Goal: Task Accomplishment & Management: Manage account settings

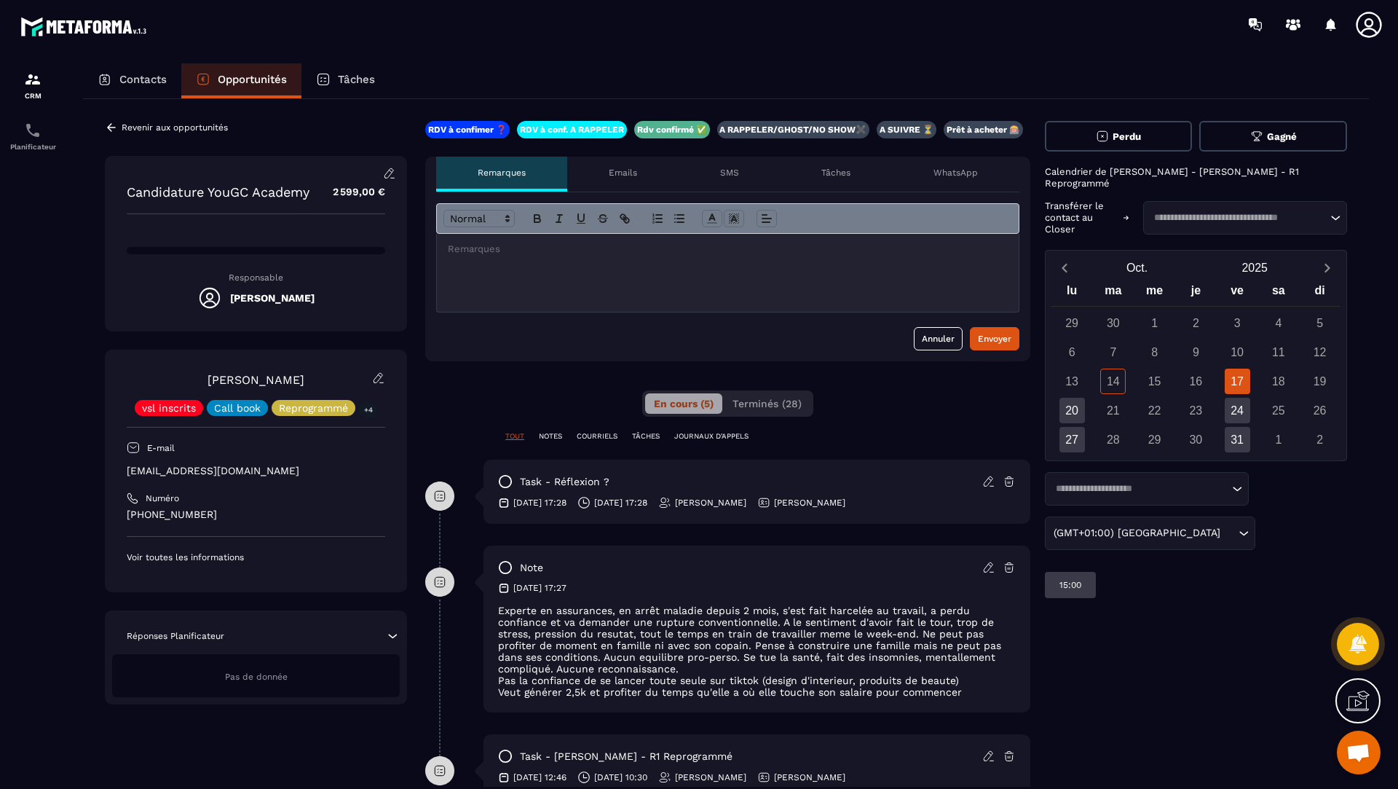
click at [108, 125] on icon at bounding box center [111, 127] width 13 height 13
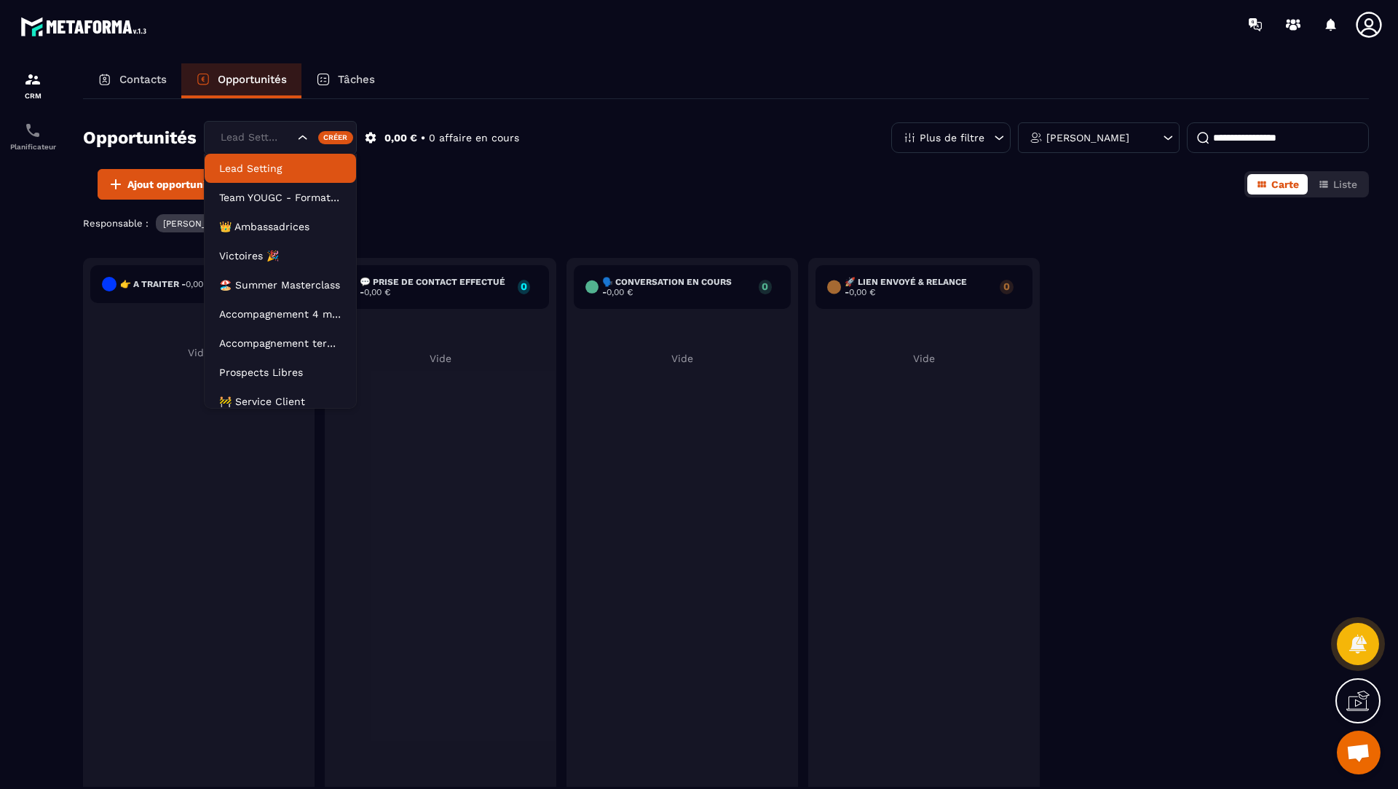
click at [275, 135] on div "Lead Setting" at bounding box center [256, 138] width 80 height 16
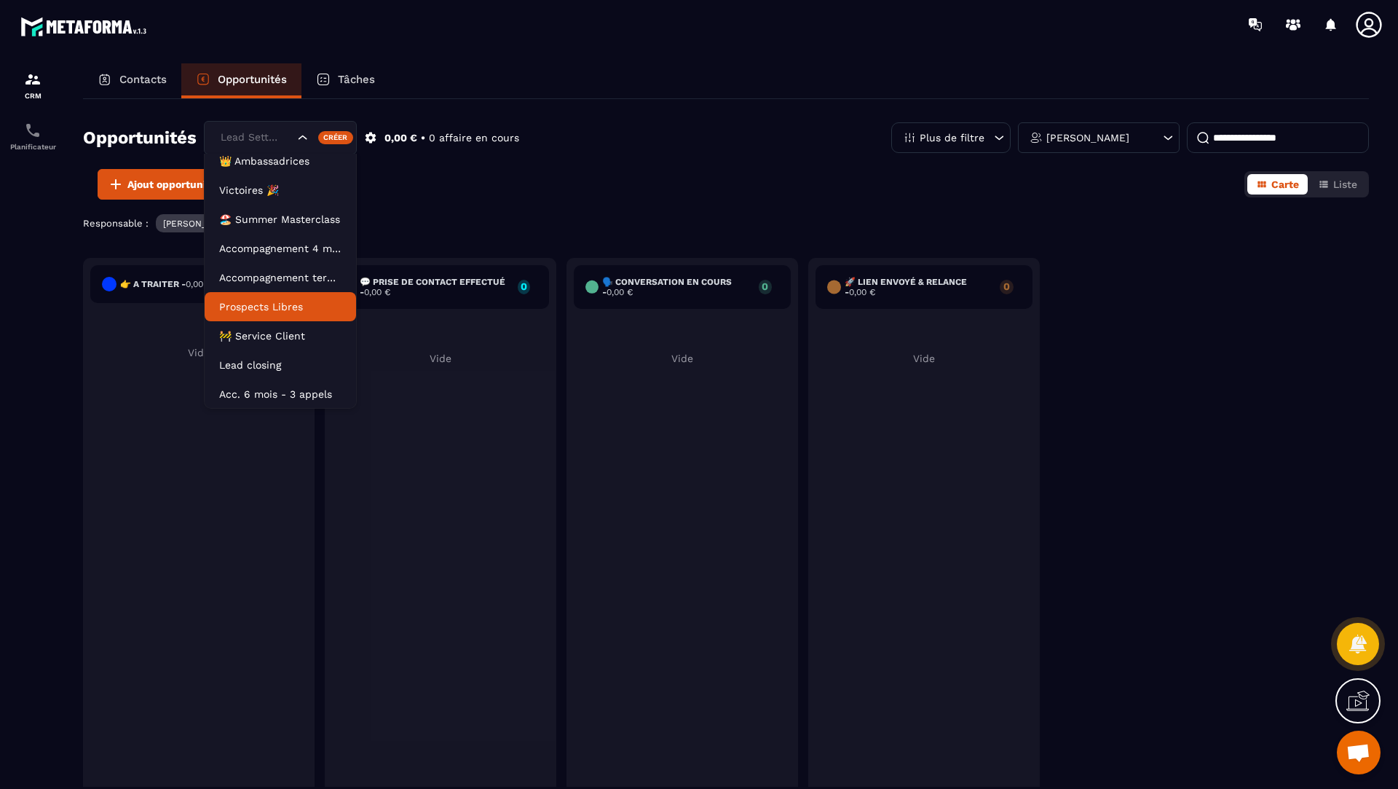
scroll to position [66, 0]
click at [270, 363] on p "Lead closing" at bounding box center [280, 365] width 122 height 15
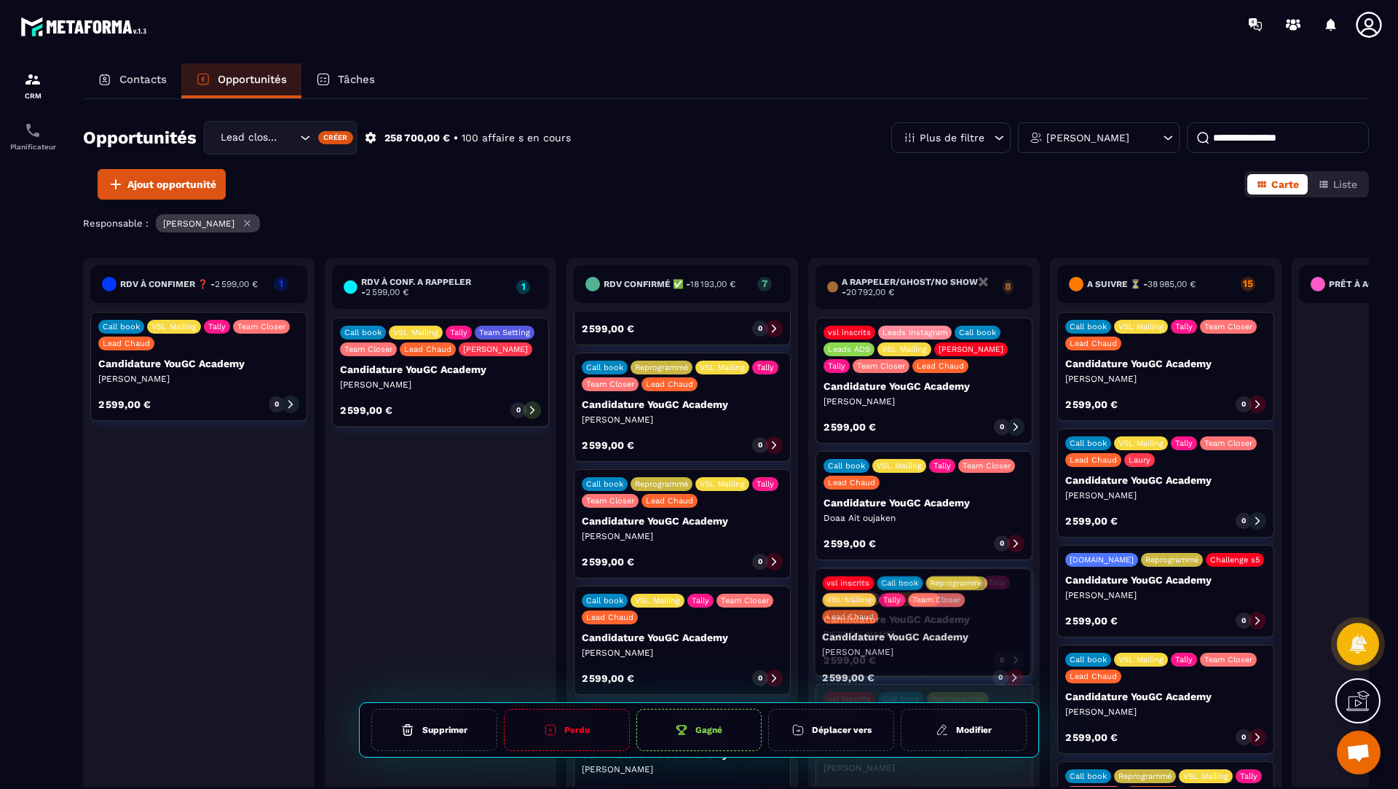
scroll to position [186, 0]
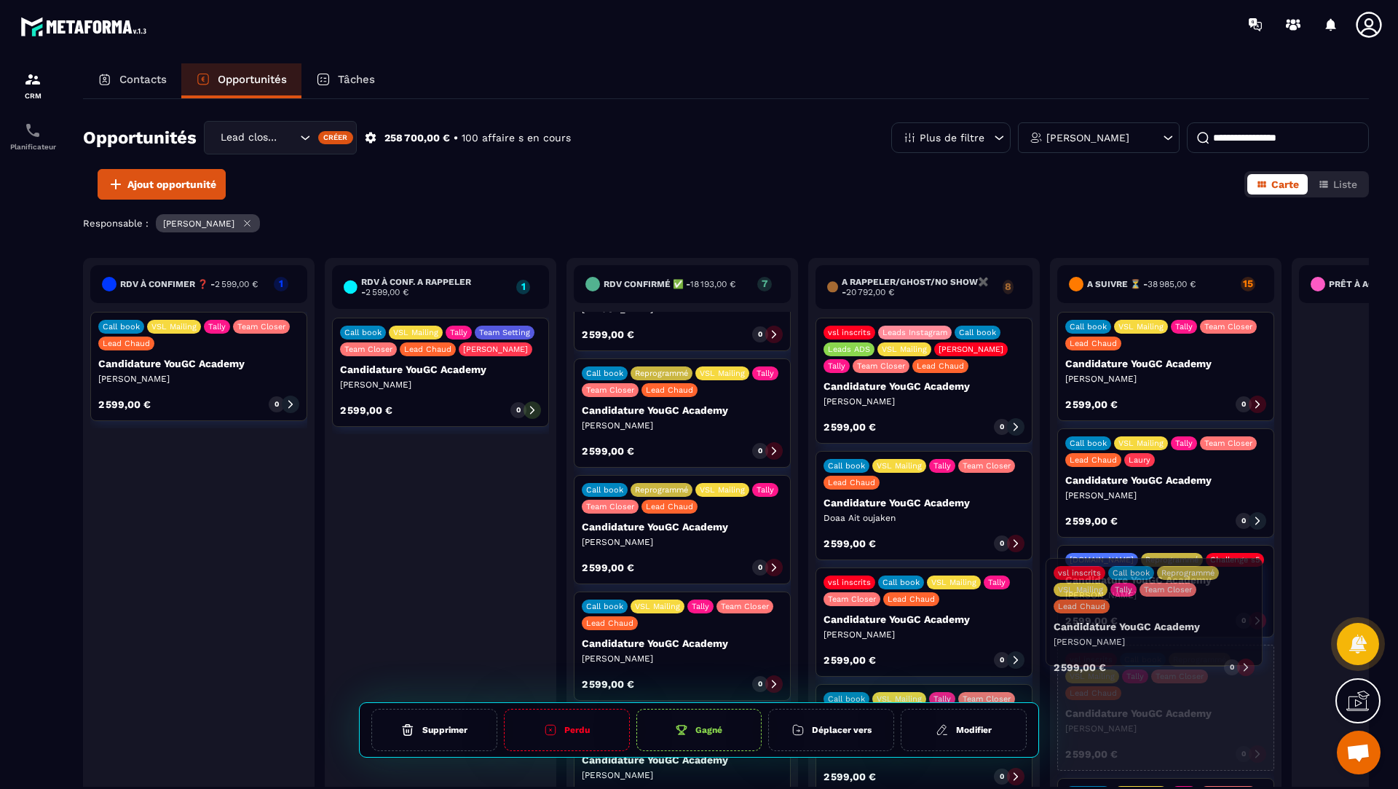
drag, startPoint x: 682, startPoint y: 662, endPoint x: 1154, endPoint y: 633, distance: 472.8
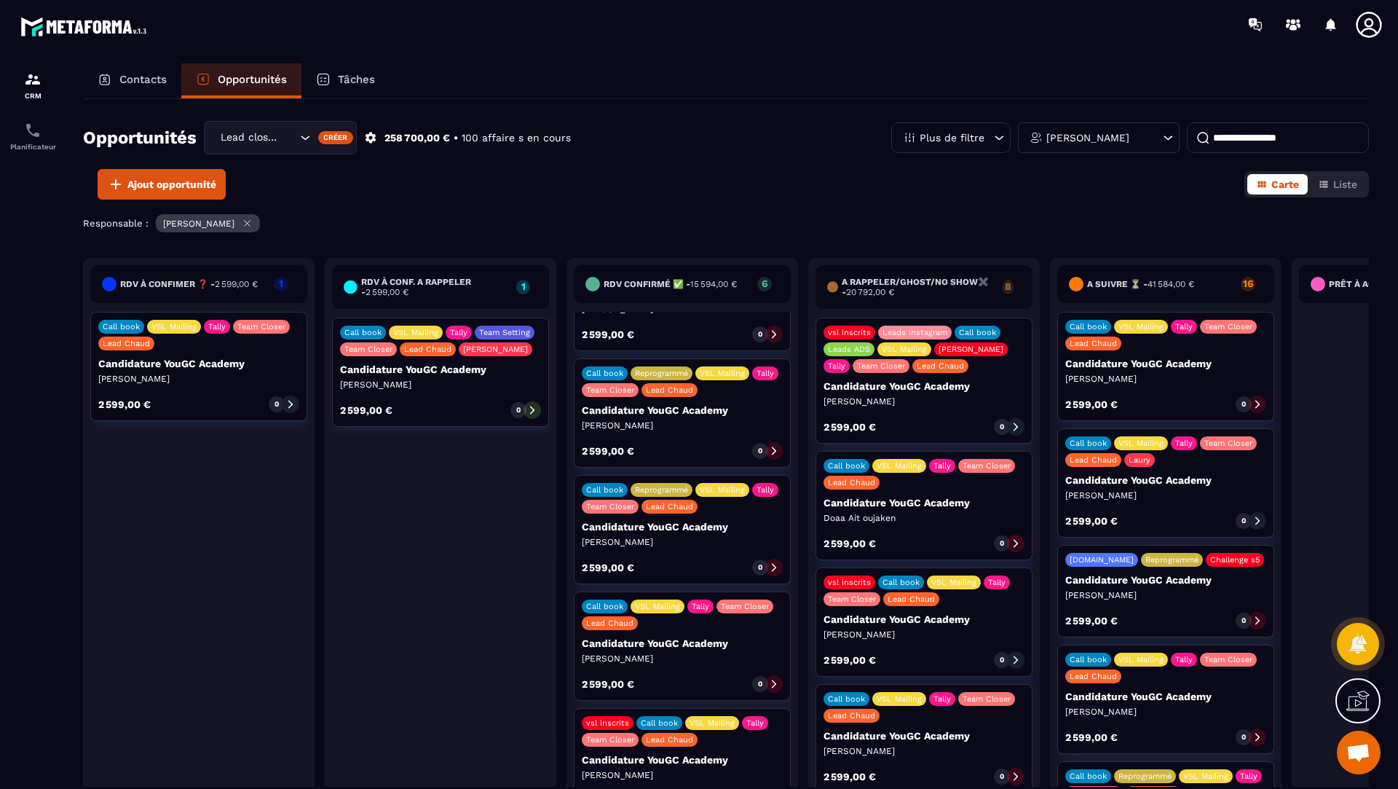
click at [691, 769] on p "[PERSON_NAME]" at bounding box center [682, 775] width 201 height 12
click at [772, 680] on icon at bounding box center [774, 684] width 4 height 8
